Goal: Task Accomplishment & Management: Use online tool/utility

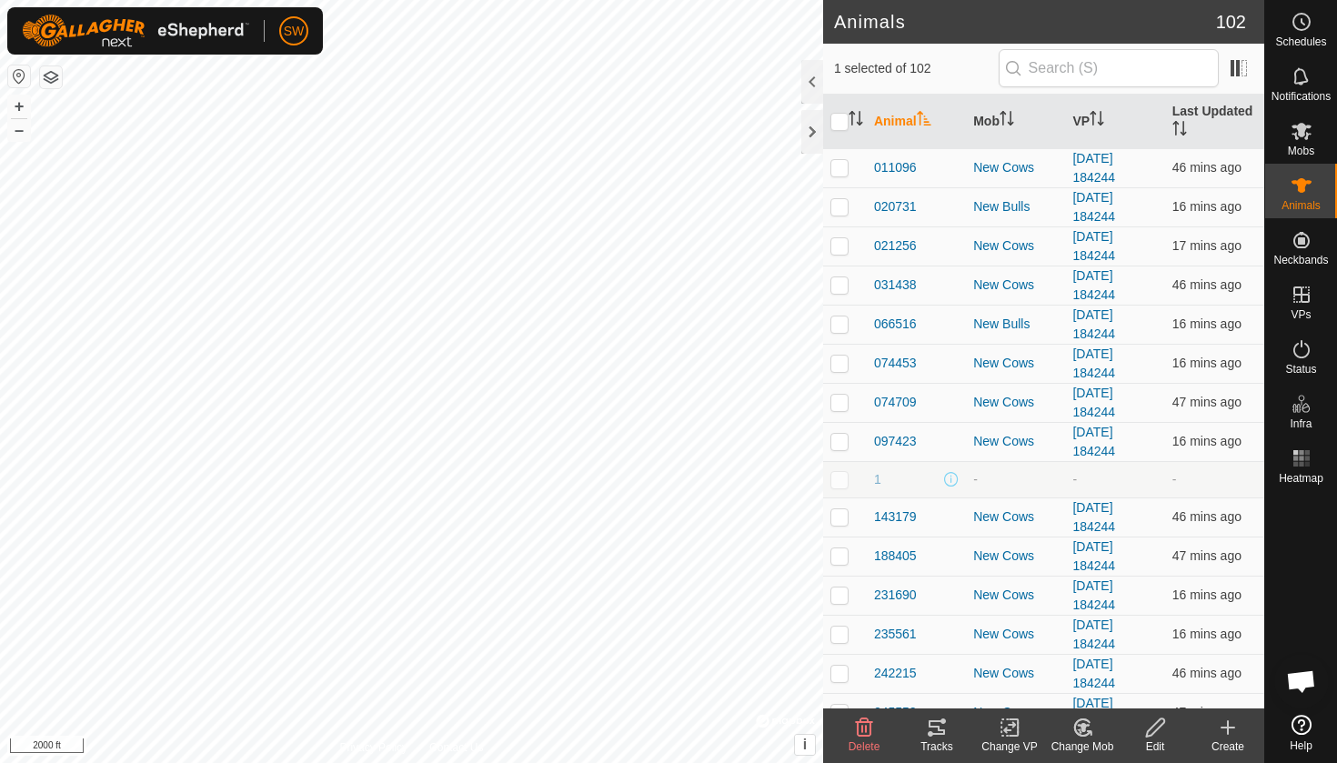
click at [937, 734] on icon at bounding box center [936, 727] width 16 height 15
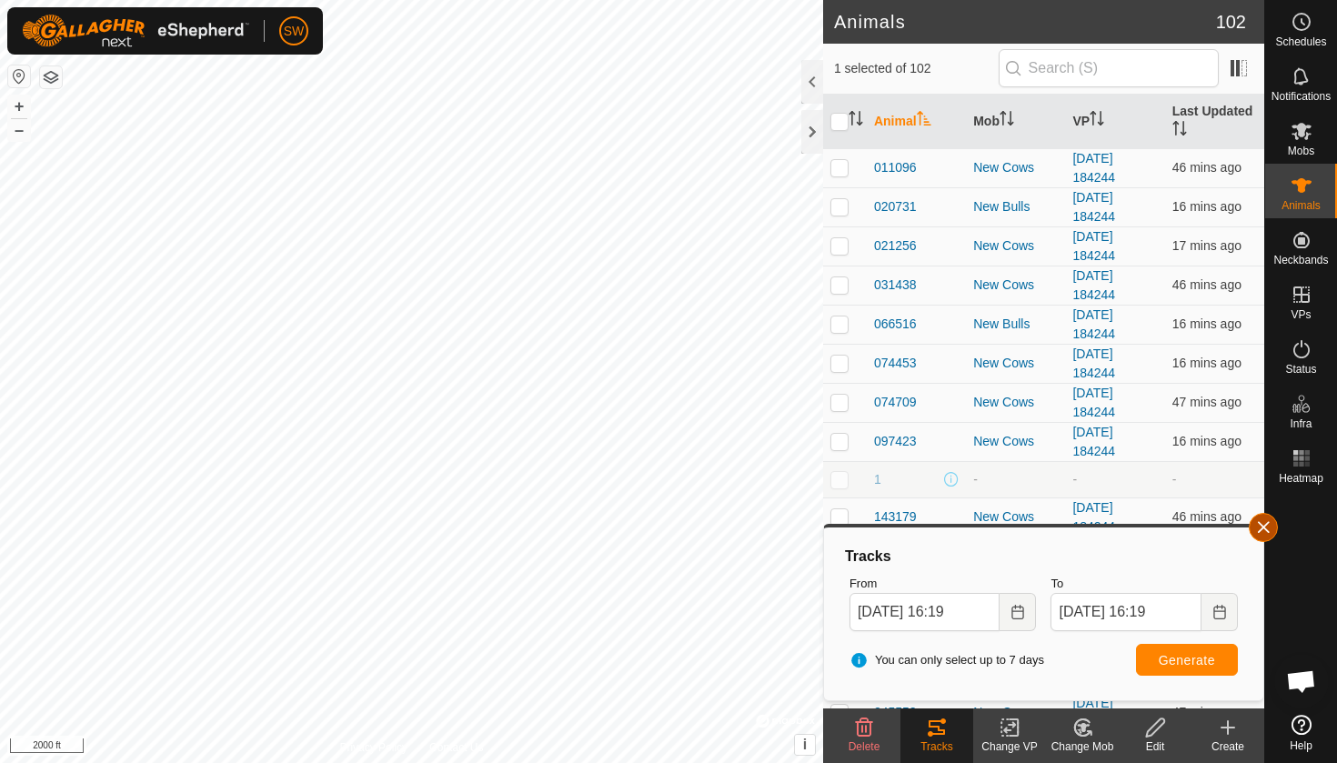
click at [1265, 529] on button "button" at bounding box center [1262, 527] width 29 height 29
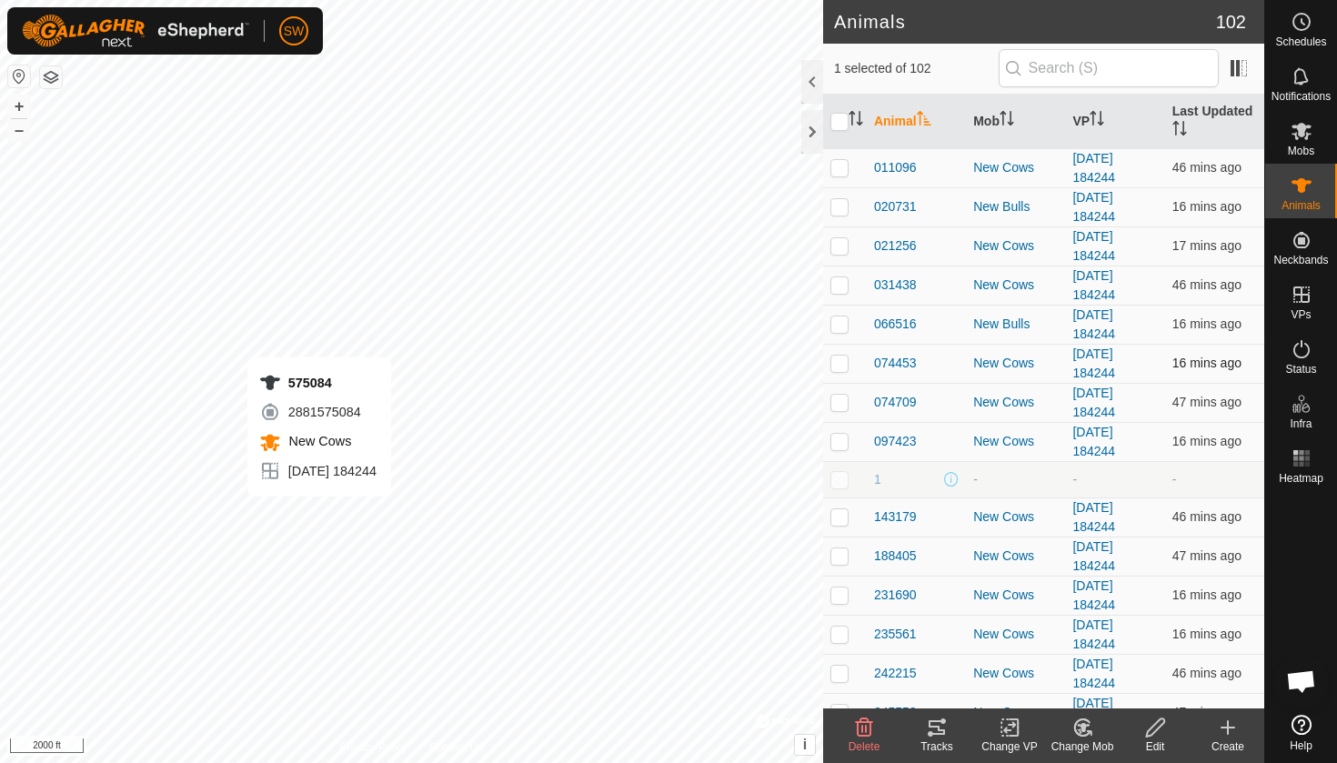
checkbox input "true"
checkbox input "false"
click at [943, 728] on icon at bounding box center [937, 728] width 22 height 22
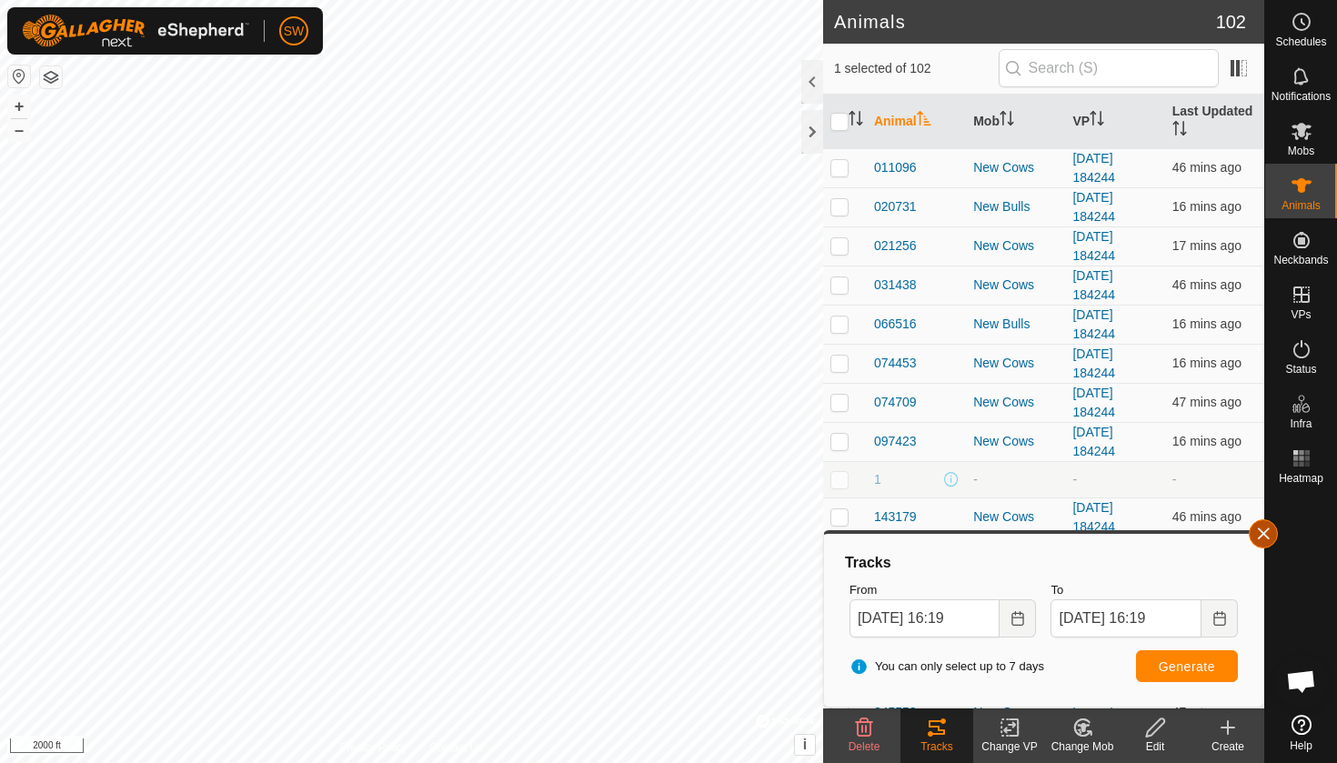
click at [1264, 540] on button "button" at bounding box center [1262, 533] width 29 height 29
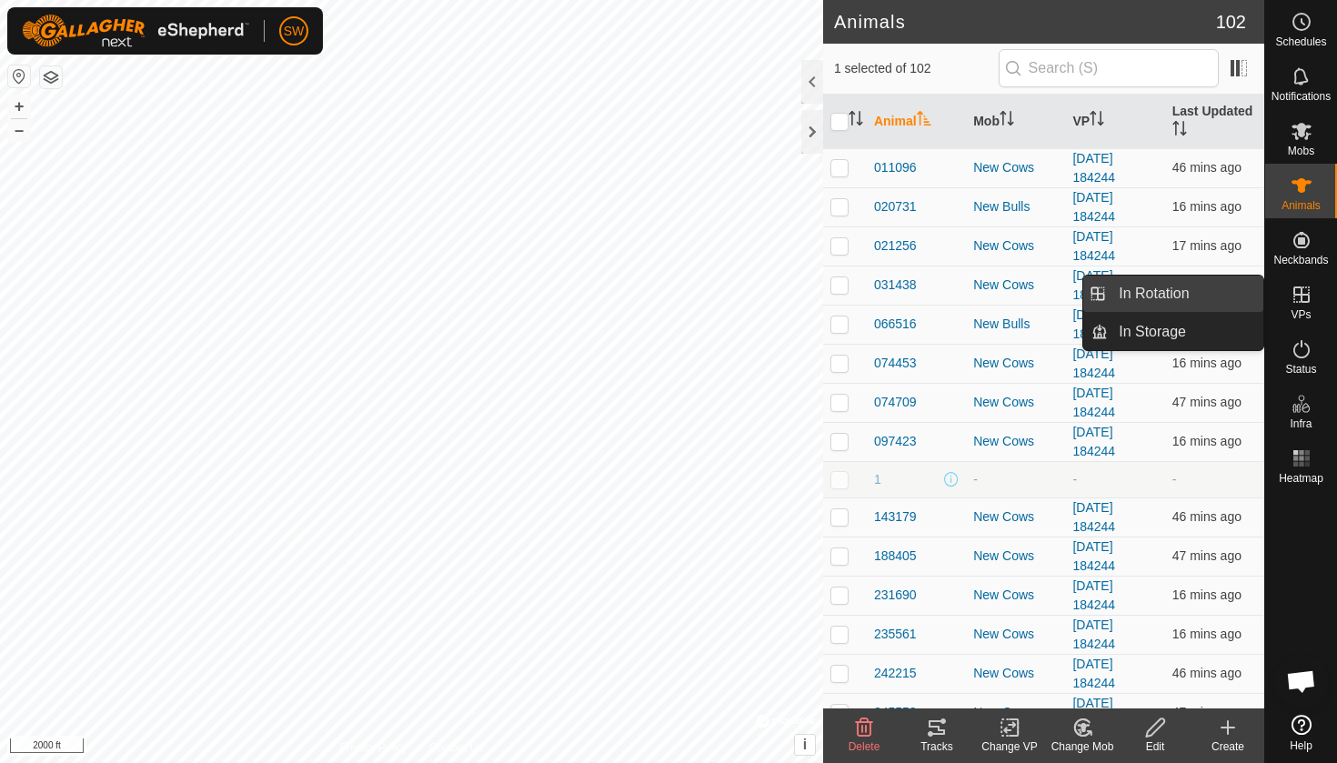
click at [1156, 295] on link "In Rotation" at bounding box center [1185, 294] width 155 height 36
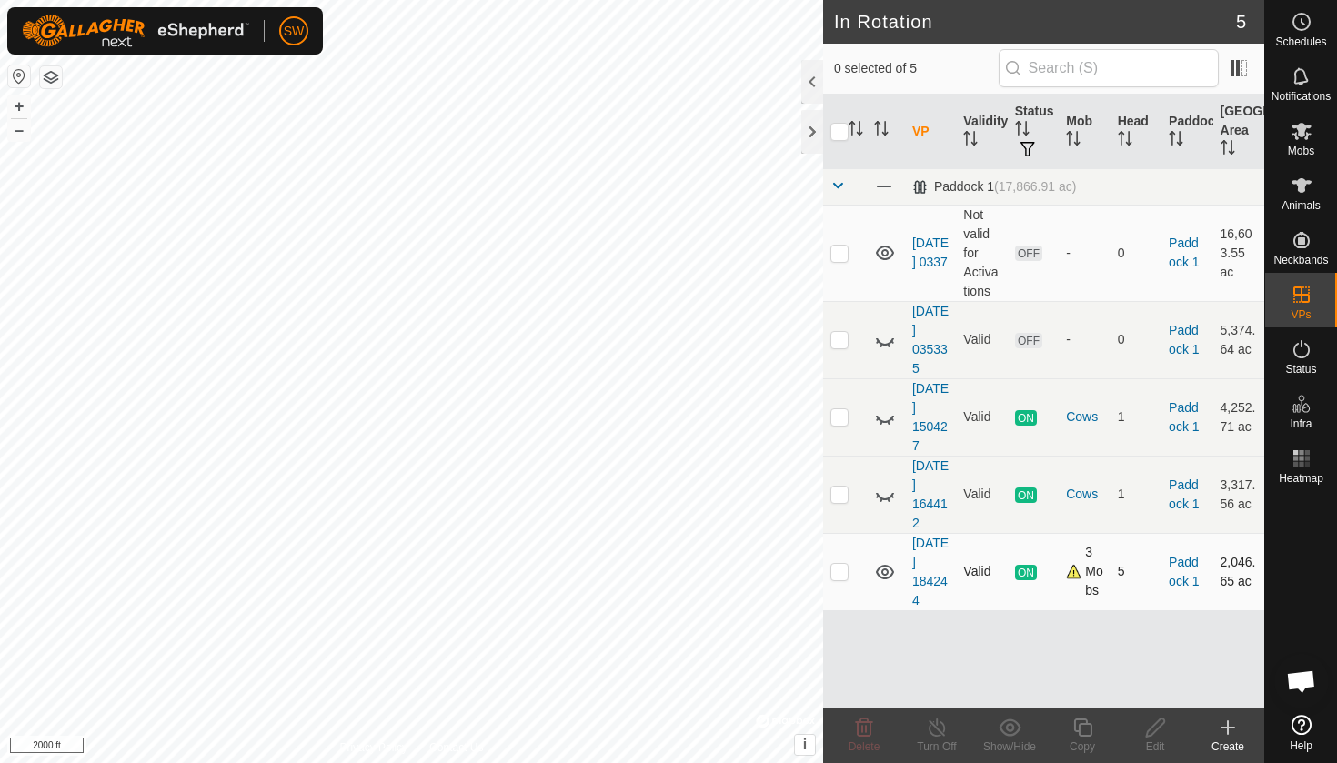
click at [839, 578] on p-checkbox at bounding box center [839, 571] width 18 height 15
click at [841, 578] on p-checkbox at bounding box center [839, 571] width 18 height 15
checkbox input "false"
click at [839, 501] on p-checkbox at bounding box center [839, 493] width 18 height 15
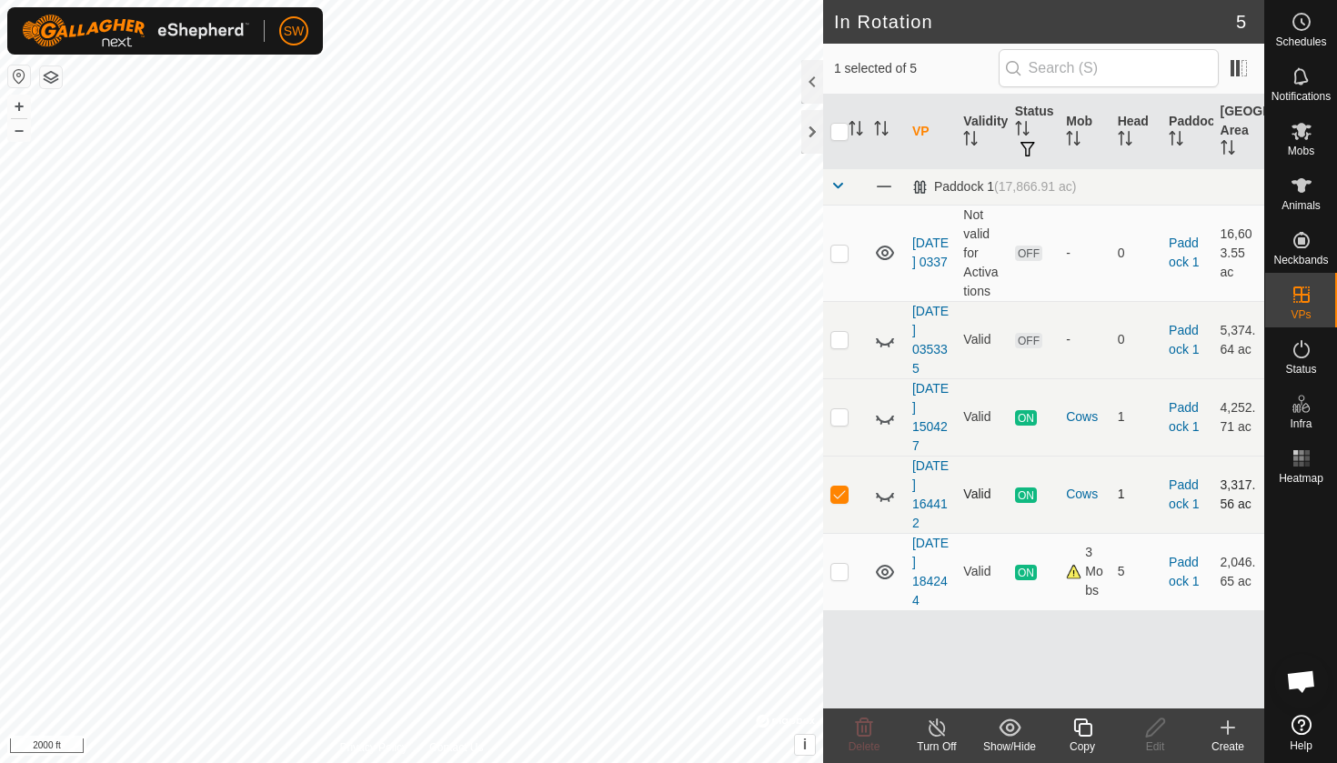
checkbox input "false"
click at [842, 424] on p-checkbox at bounding box center [839, 416] width 18 height 15
checkbox input "false"
click at [1227, 736] on icon at bounding box center [1228, 728] width 22 height 22
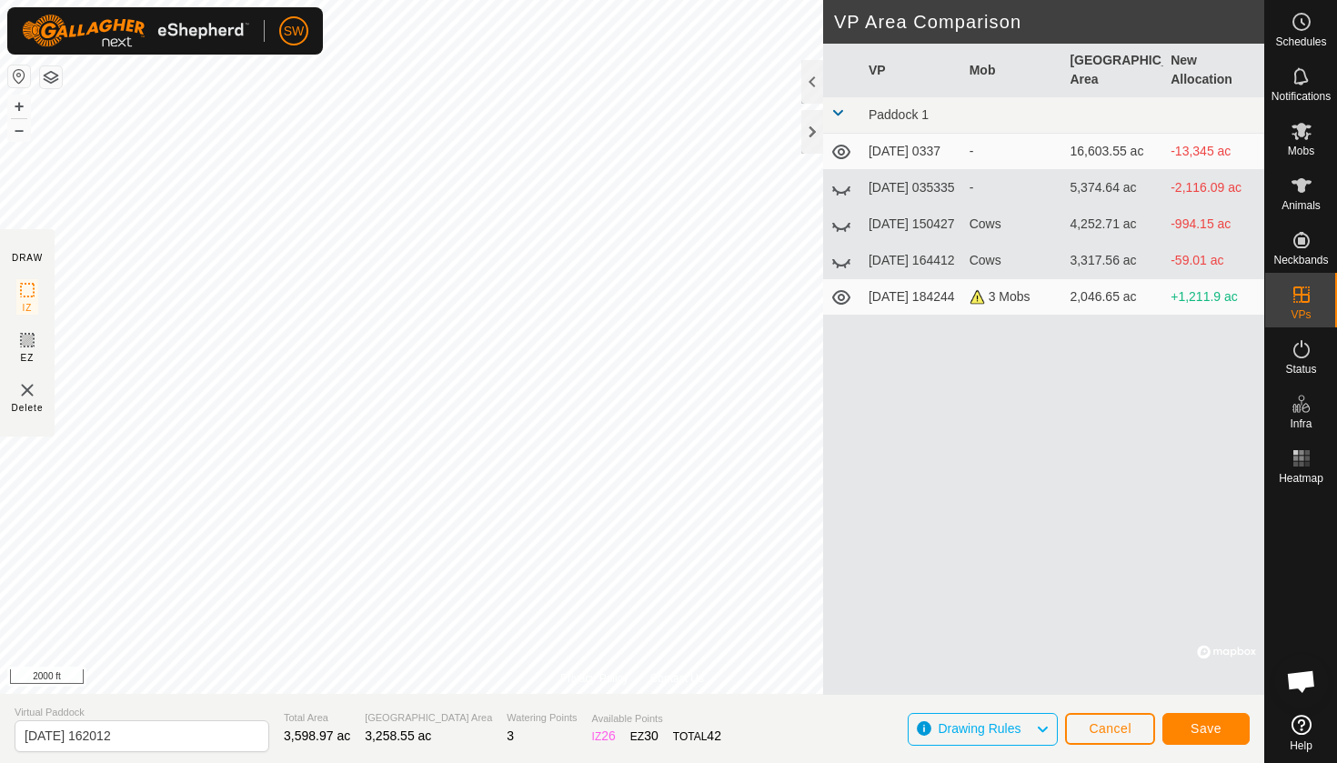
click at [1208, 727] on span "Save" at bounding box center [1205, 728] width 31 height 15
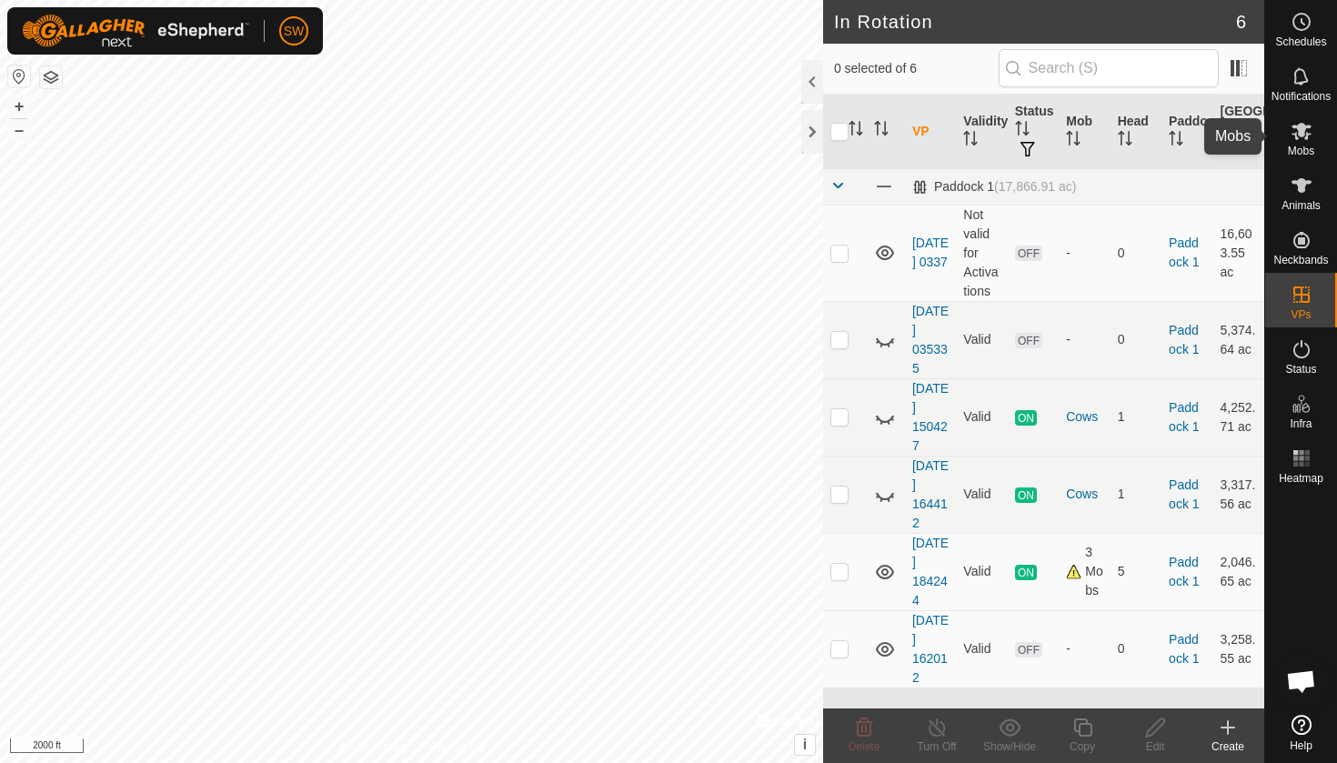
click at [1303, 141] on icon at bounding box center [1301, 131] width 22 height 22
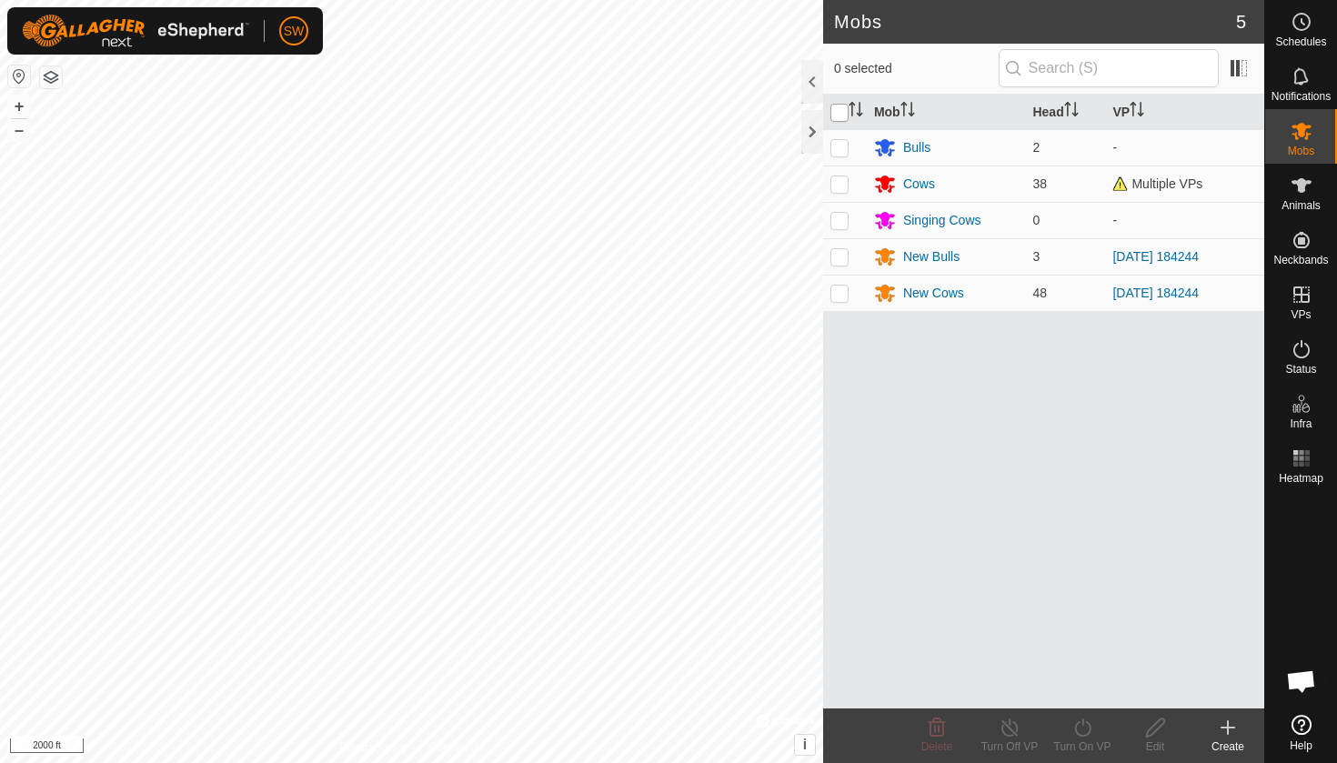
click at [843, 116] on input "checkbox" at bounding box center [839, 113] width 18 height 18
checkbox input "true"
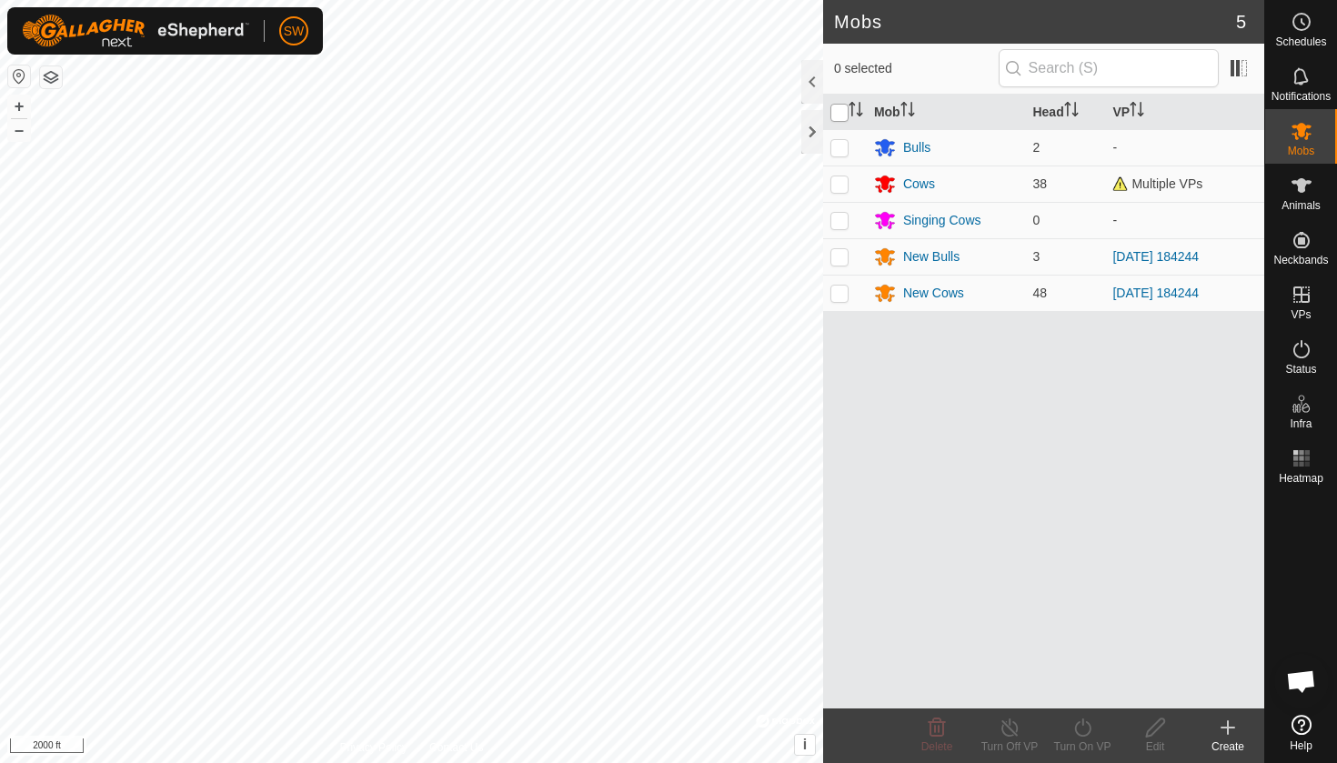
checkbox input "true"
click at [1078, 722] on icon at bounding box center [1082, 728] width 23 height 22
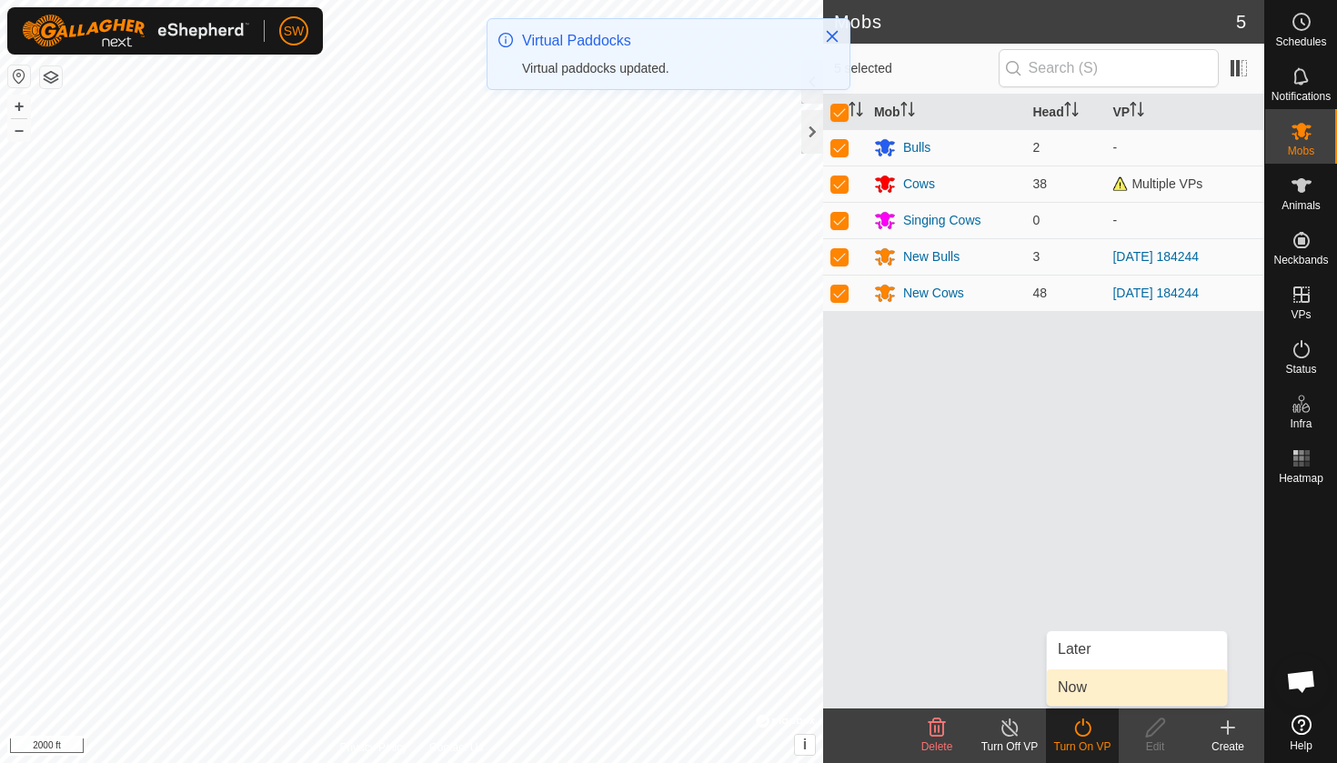
click at [1087, 687] on link "Now" at bounding box center [1137, 687] width 180 height 36
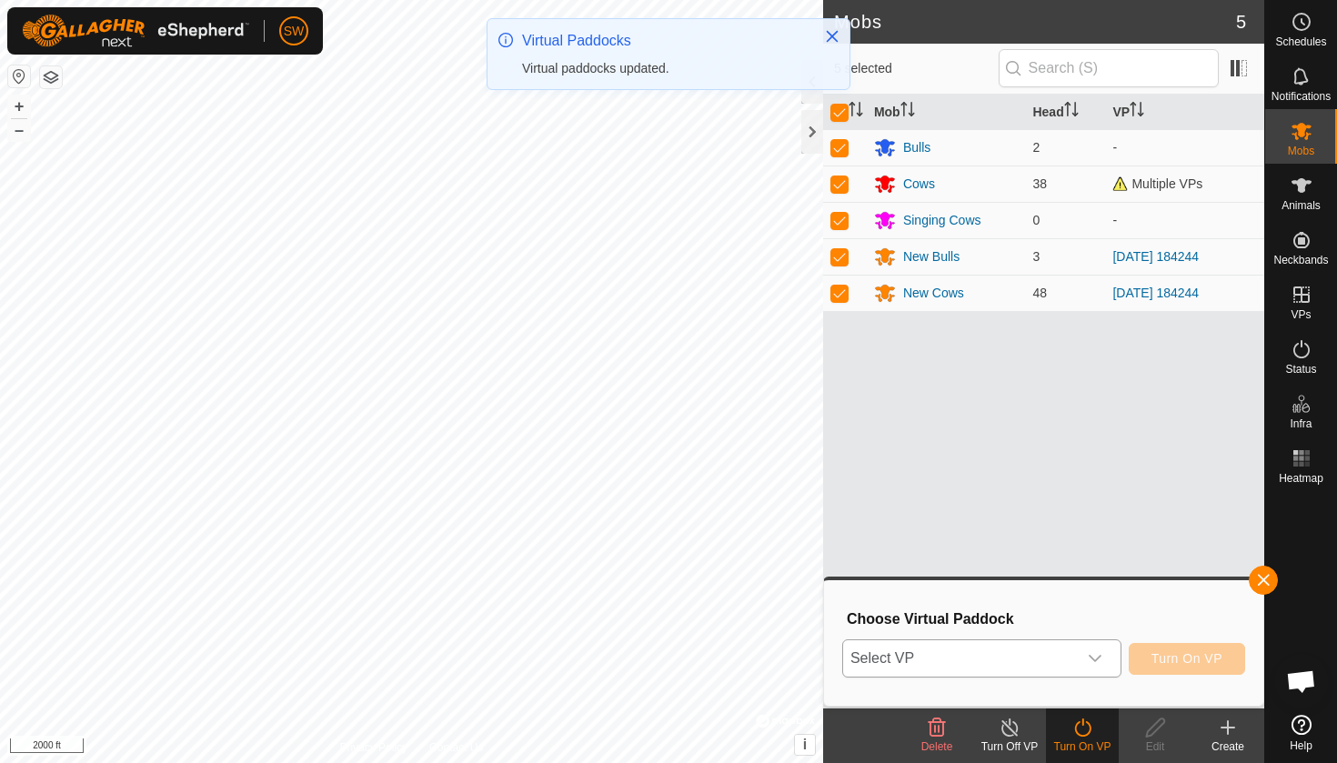
click at [1088, 654] on icon "dropdown trigger" at bounding box center [1095, 658] width 15 height 15
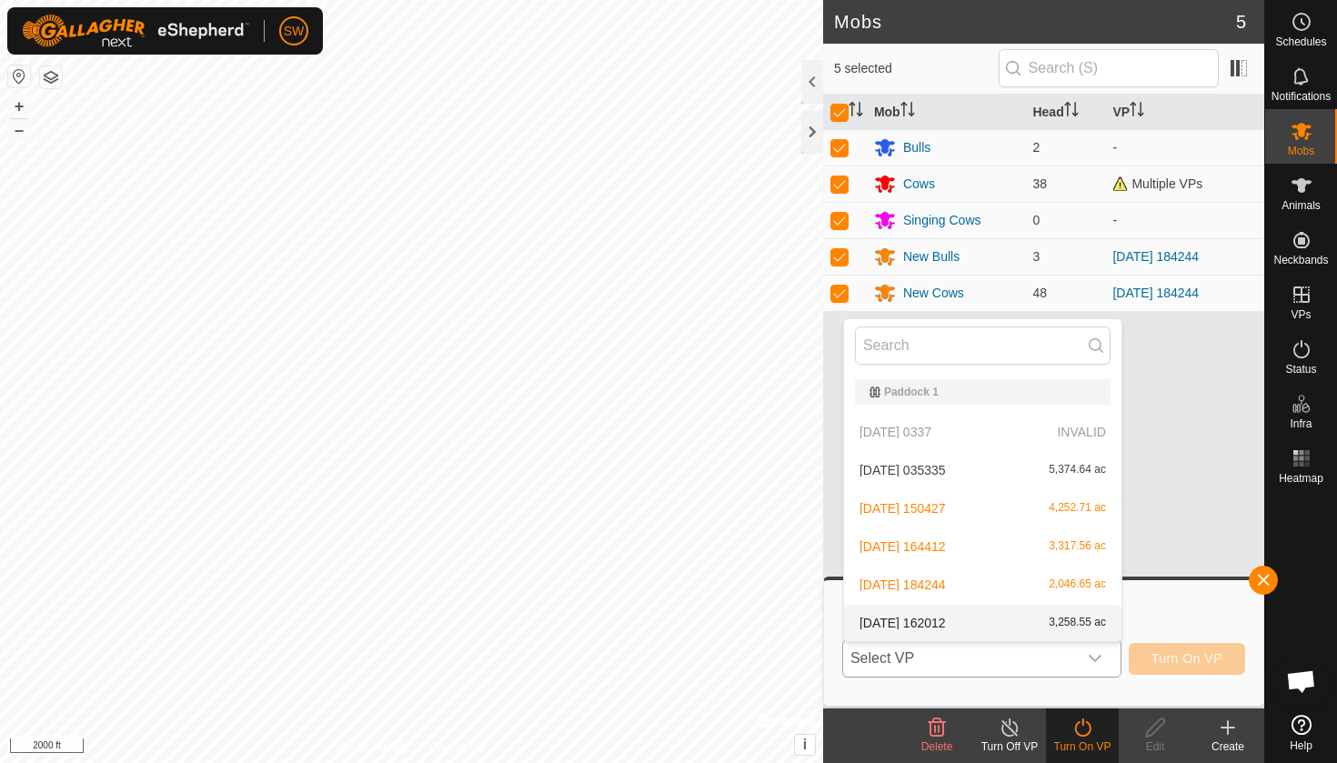
click at [978, 620] on li "2025-10-07 162012 3,258.55 ac" at bounding box center [982, 623] width 277 height 36
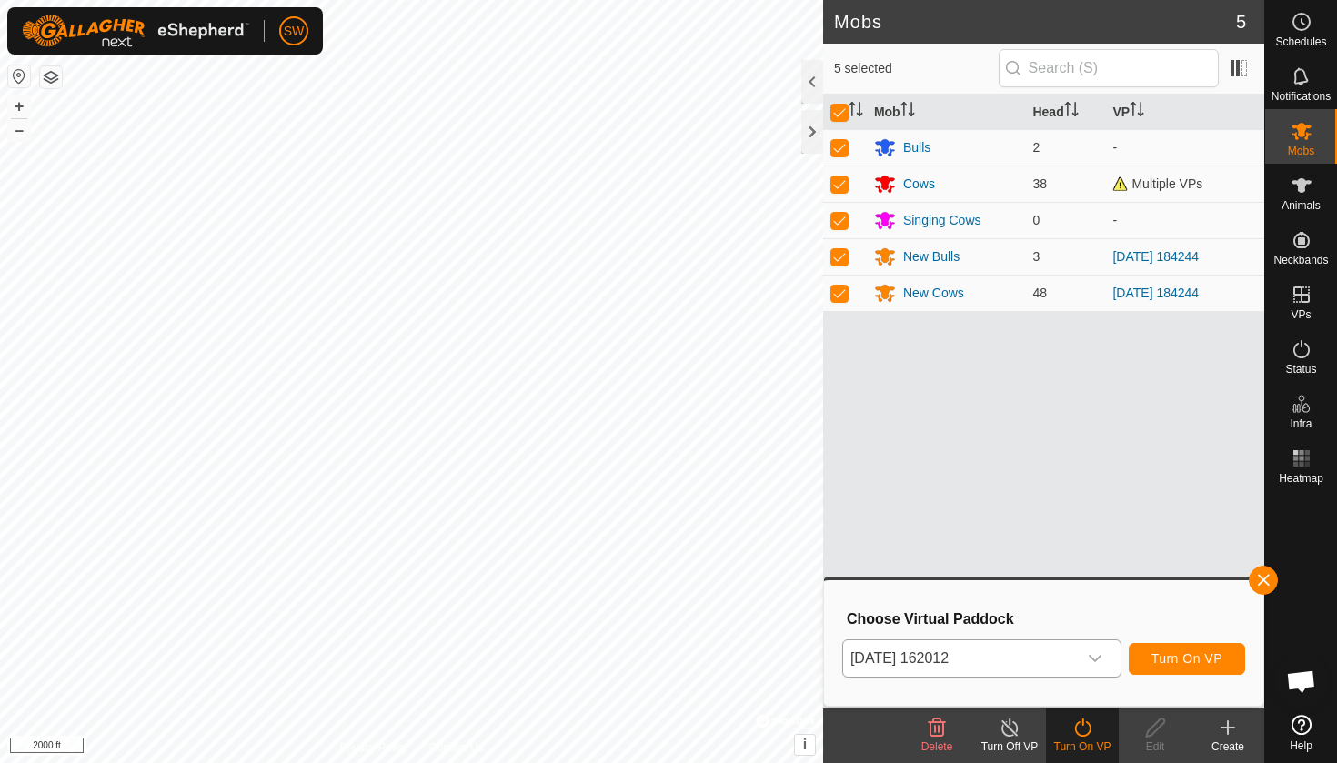
click at [1184, 654] on span "Turn On VP" at bounding box center [1186, 658] width 71 height 15
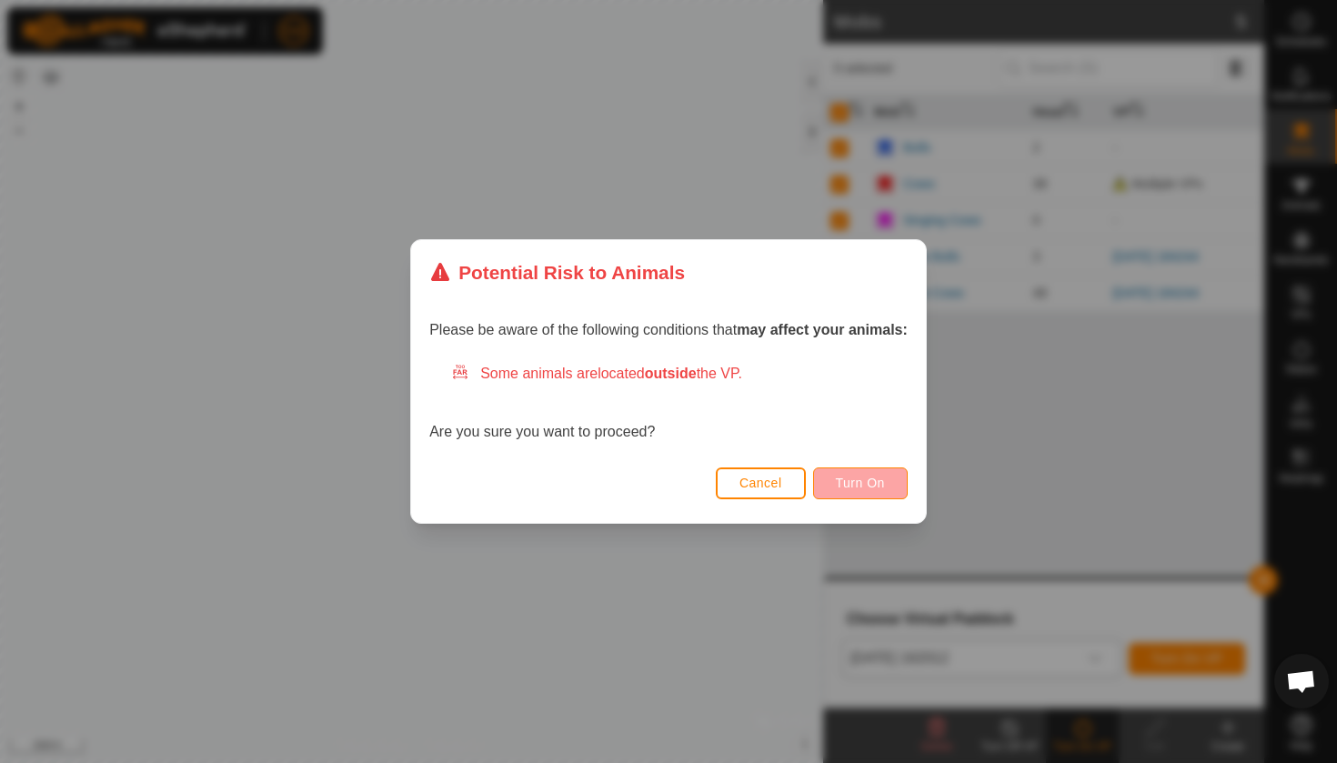
click at [878, 486] on span "Turn On" at bounding box center [860, 483] width 49 height 15
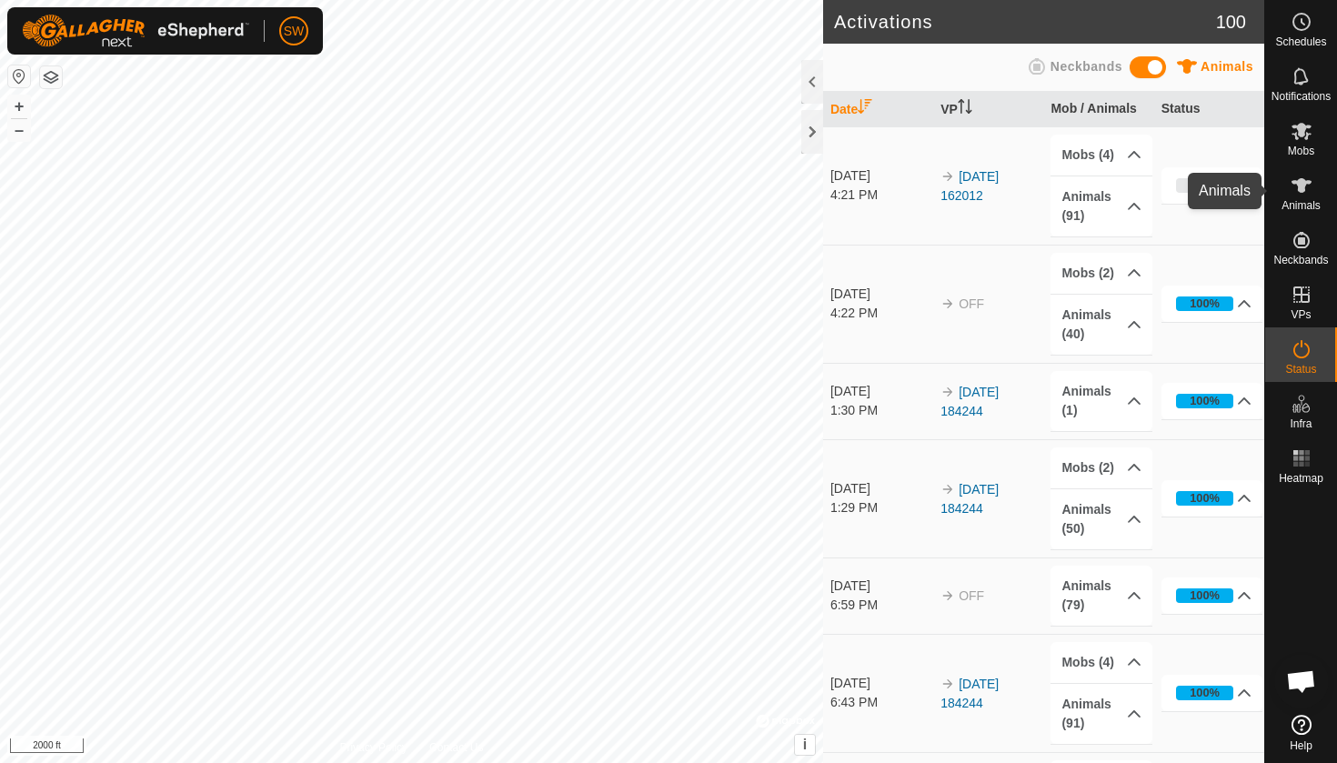
click at [1307, 192] on icon at bounding box center [1301, 186] width 22 height 22
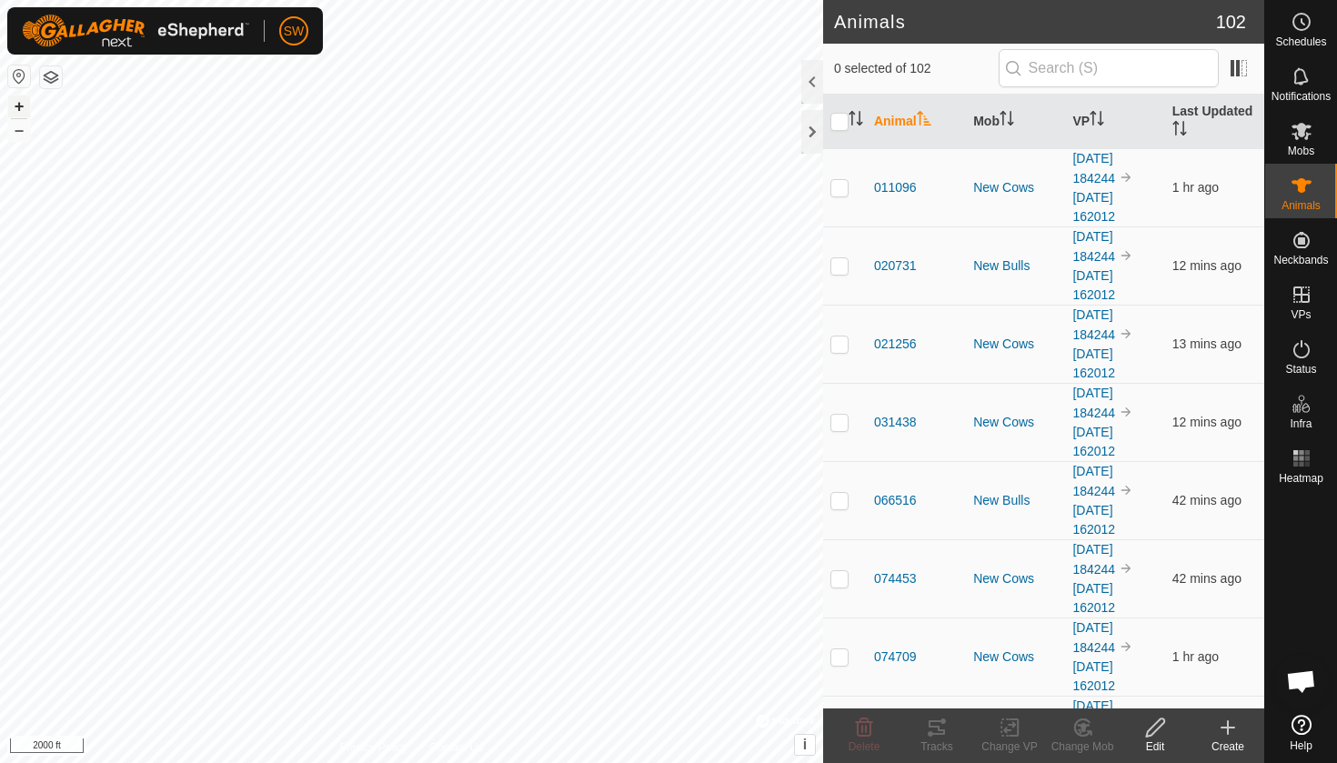
click at [19, 107] on button "+" at bounding box center [19, 106] width 22 height 22
click at [20, 108] on button "+" at bounding box center [19, 106] width 22 height 22
click at [19, 109] on button "+" at bounding box center [19, 106] width 22 height 22
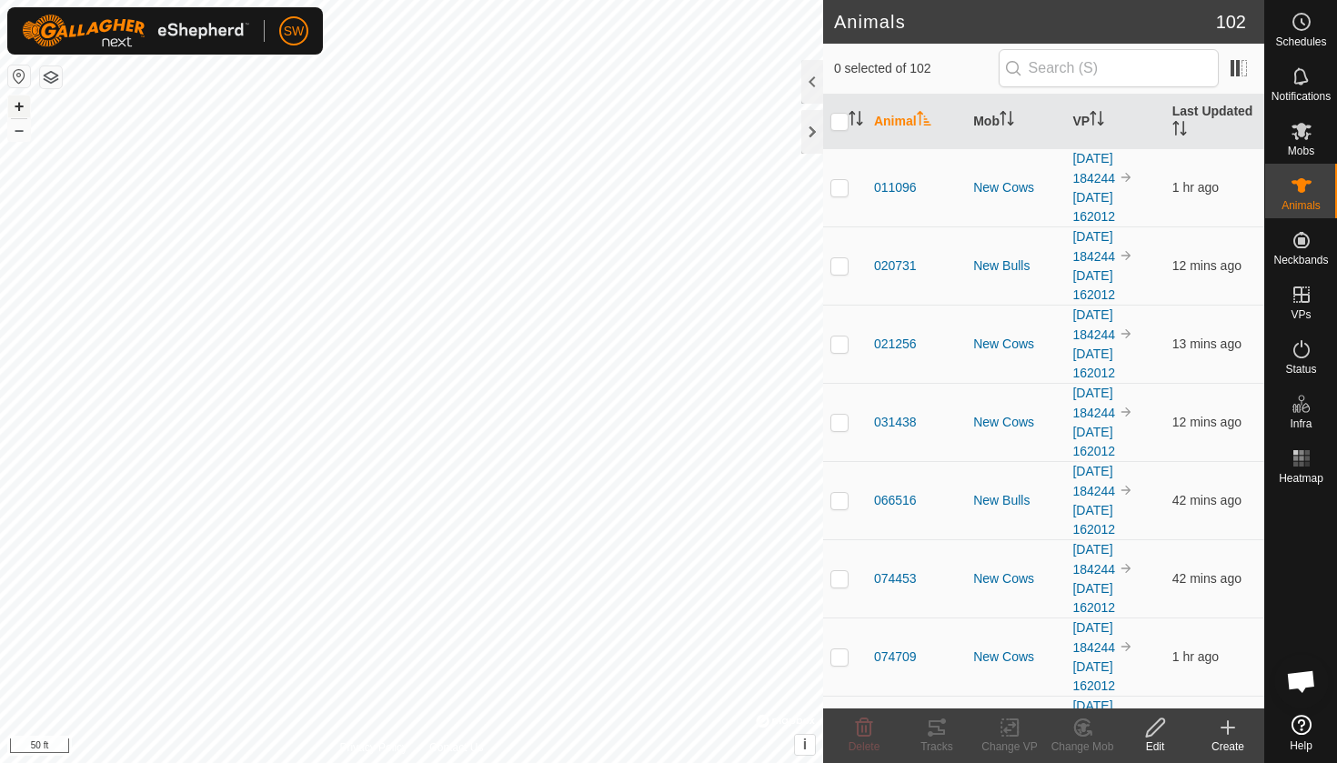
click at [13, 106] on button "+" at bounding box center [19, 106] width 22 height 22
click at [23, 135] on button "–" at bounding box center [19, 130] width 22 height 22
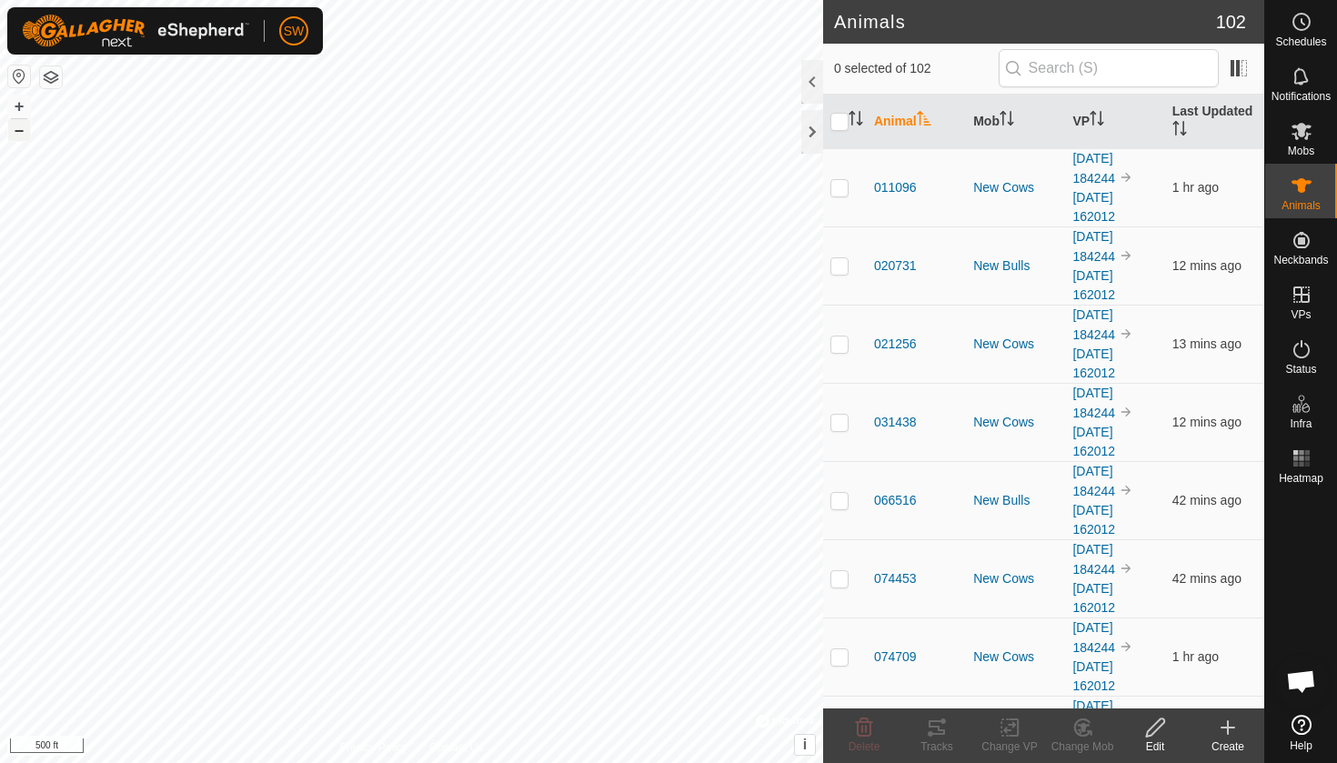
click at [23, 135] on button "–" at bounding box center [19, 130] width 22 height 22
click at [15, 131] on button "–" at bounding box center [19, 130] width 22 height 22
click at [20, 108] on button "+" at bounding box center [19, 106] width 22 height 22
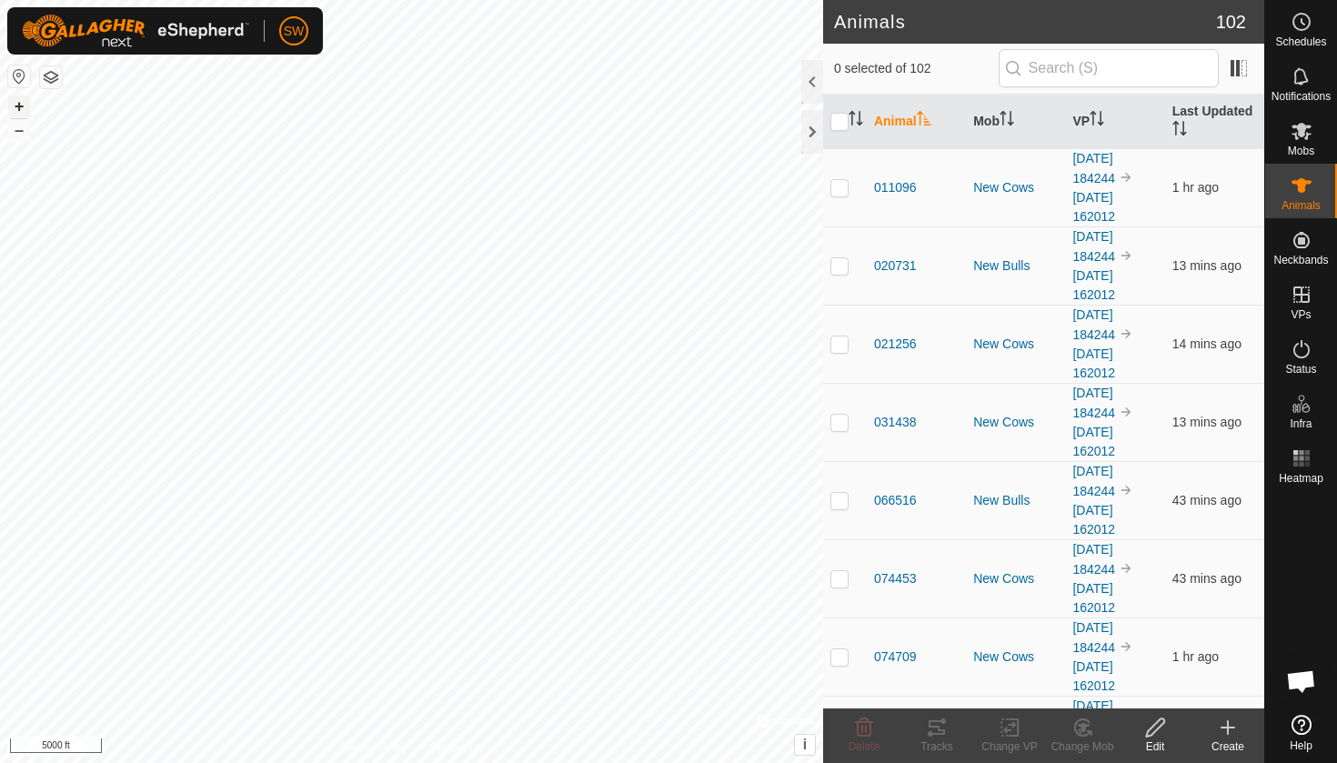
click at [20, 108] on button "+" at bounding box center [19, 106] width 22 height 22
click at [18, 107] on button "+" at bounding box center [19, 106] width 22 height 22
click at [23, 105] on button "+" at bounding box center [19, 106] width 22 height 22
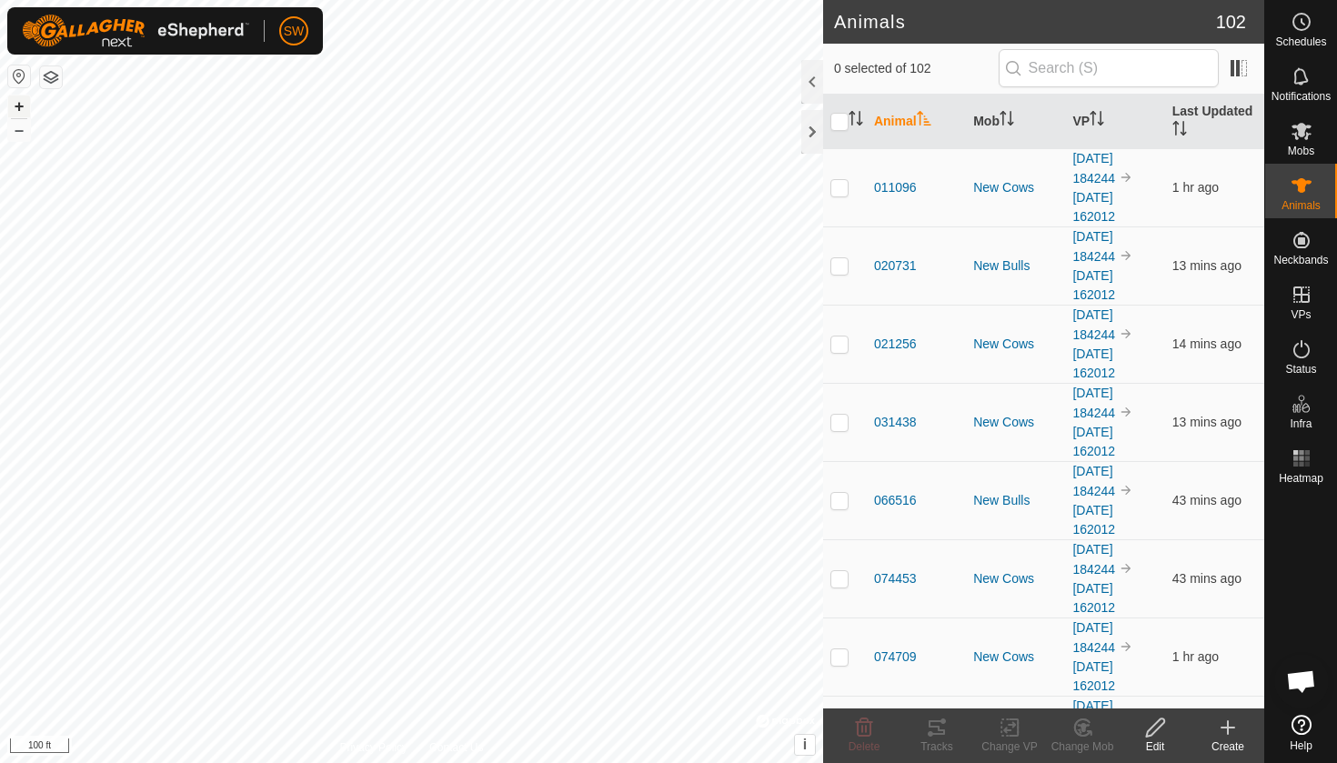
click at [14, 113] on button "+" at bounding box center [19, 106] width 22 height 22
click at [18, 110] on button "+" at bounding box center [19, 106] width 22 height 22
click at [21, 129] on button "–" at bounding box center [19, 130] width 22 height 22
click at [21, 108] on button "+" at bounding box center [19, 106] width 22 height 22
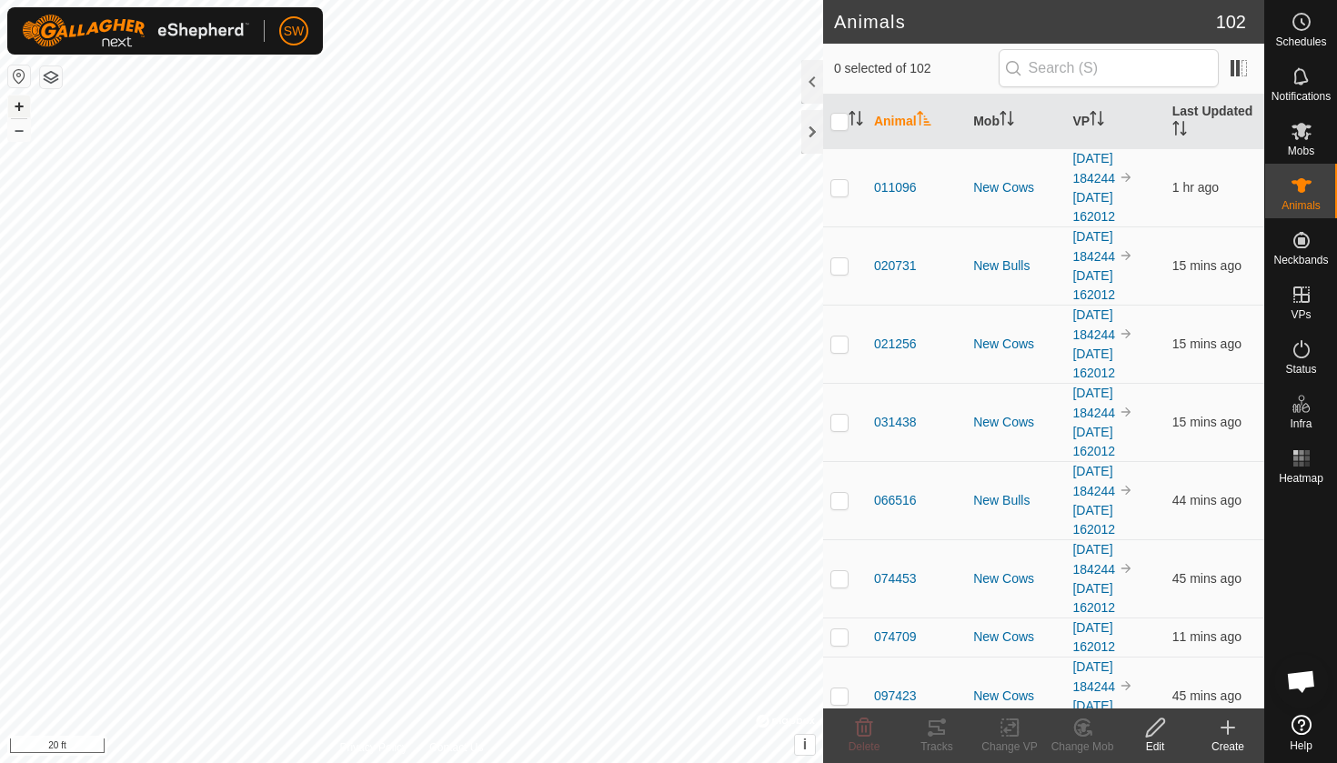
click at [22, 108] on button "+" at bounding box center [19, 106] width 22 height 22
click at [15, 109] on button "+" at bounding box center [19, 106] width 22 height 22
click at [15, 104] on button "+" at bounding box center [19, 106] width 22 height 22
click at [25, 128] on button "–" at bounding box center [19, 130] width 22 height 22
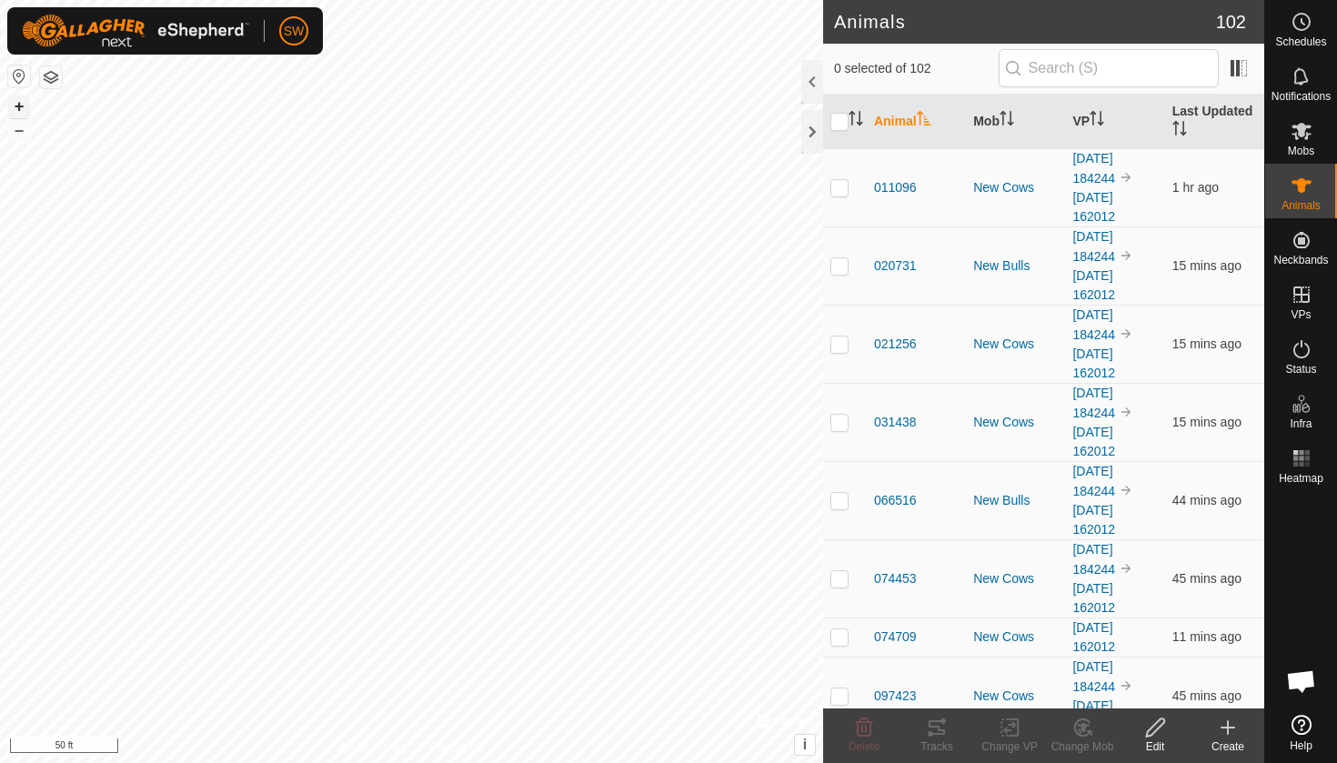
click at [19, 110] on button "+" at bounding box center [19, 106] width 22 height 22
click at [15, 136] on button "–" at bounding box center [19, 130] width 22 height 22
click at [20, 109] on button "+" at bounding box center [19, 106] width 22 height 22
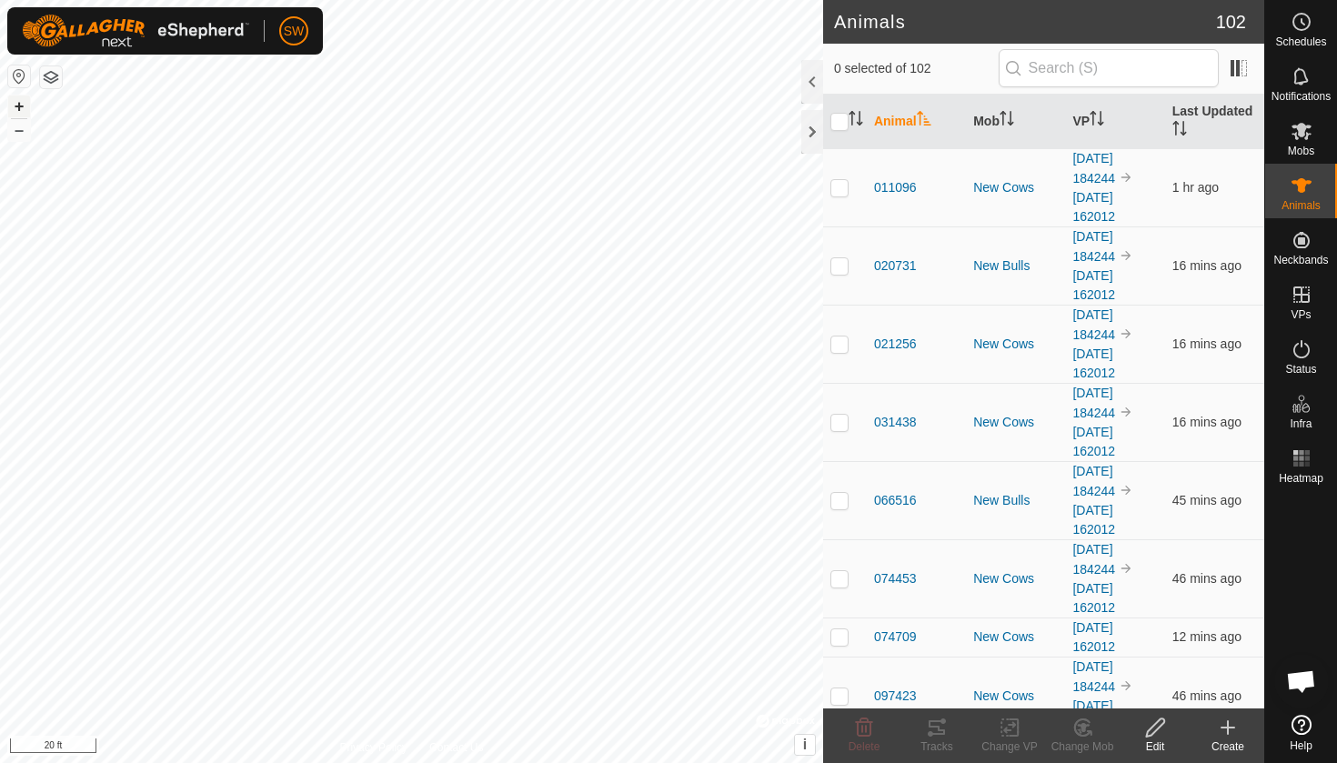
click at [19, 101] on button "+" at bounding box center [19, 106] width 22 height 22
click at [15, 131] on button "–" at bounding box center [19, 130] width 22 height 22
click at [22, 131] on button "–" at bounding box center [19, 130] width 22 height 22
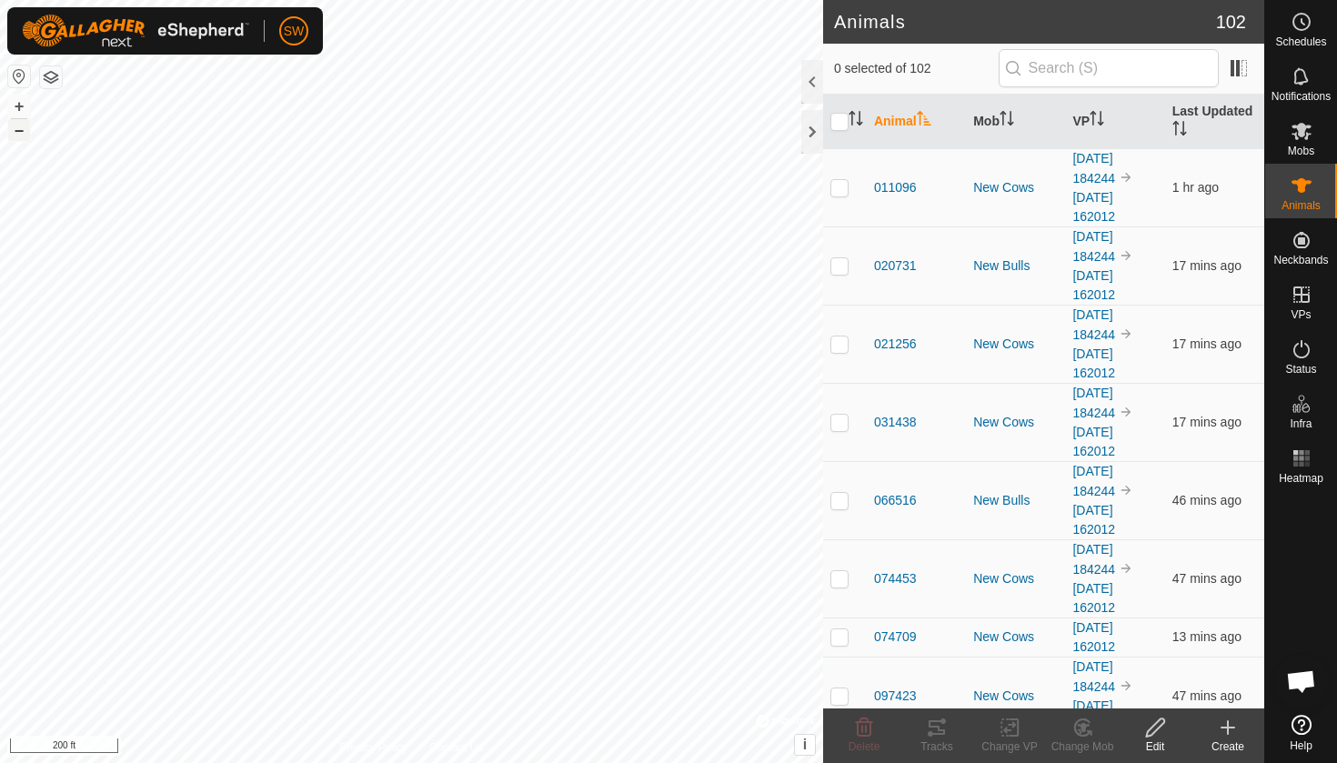
click at [22, 131] on button "–" at bounding box center [19, 130] width 22 height 22
click at [20, 134] on button "–" at bounding box center [19, 130] width 22 height 22
